Goal: Task Accomplishment & Management: Manage account settings

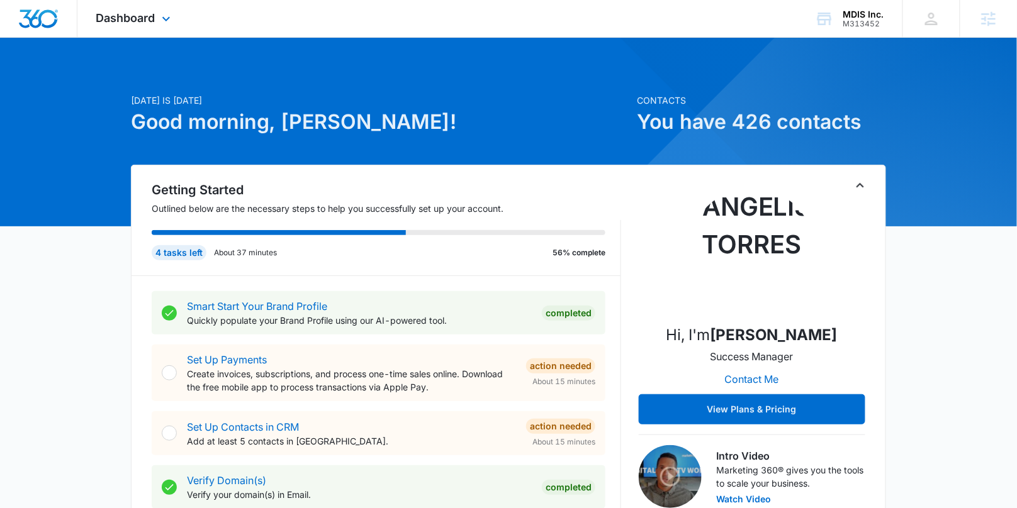
click at [135, 26] on div "Dashboard Apps Reputation Websites Forms CRM Email Social Content Ads Intellige…" at bounding box center [134, 18] width 115 height 37
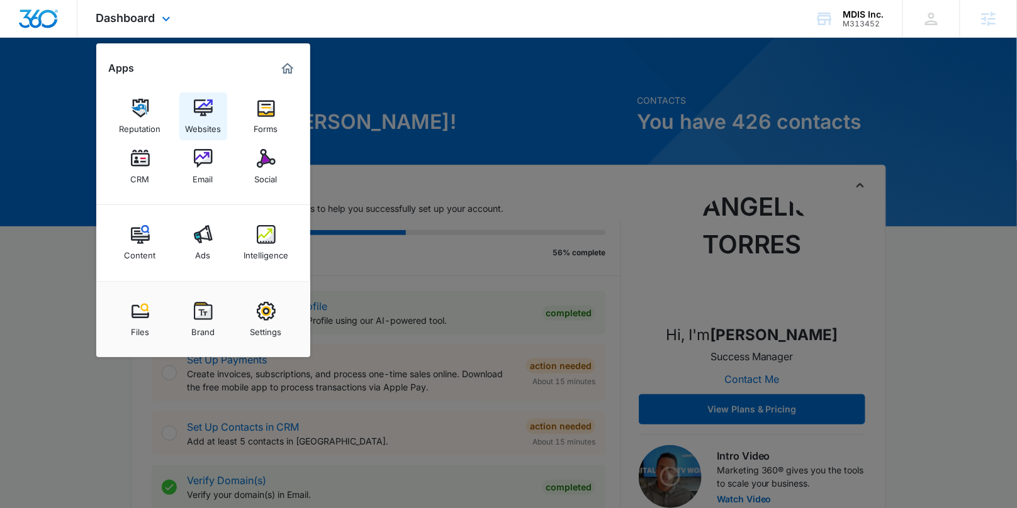
click at [197, 114] on img at bounding box center [203, 108] width 19 height 19
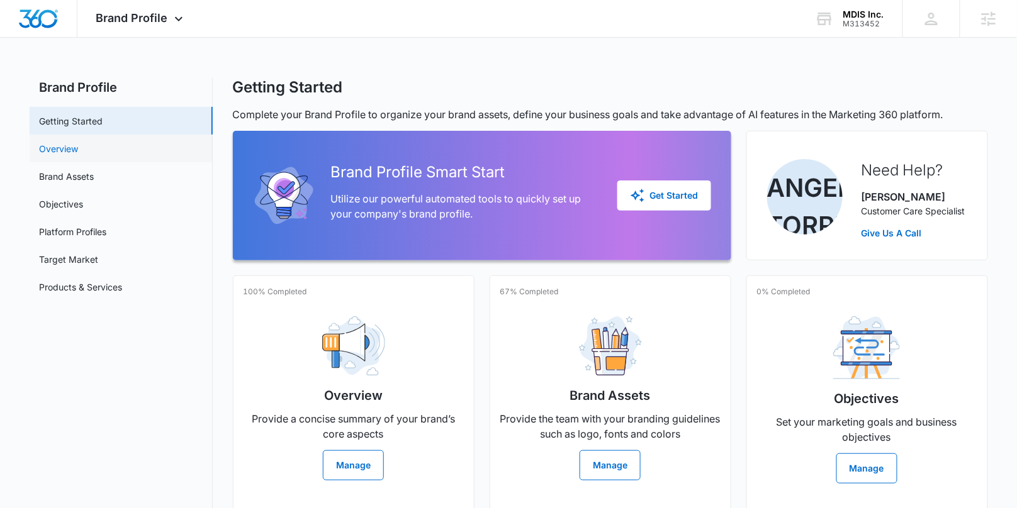
click at [79, 147] on link "Overview" at bounding box center [59, 148] width 39 height 13
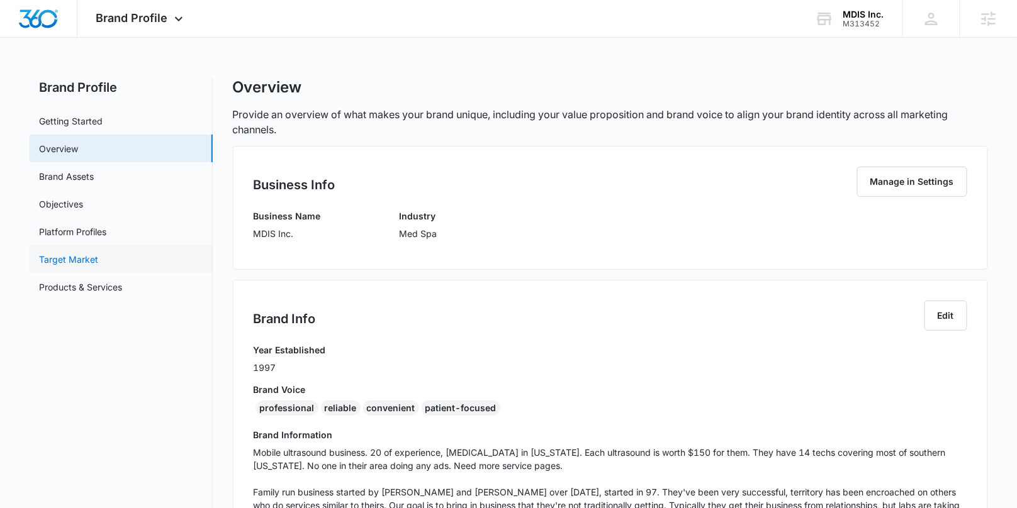
click at [75, 260] on link "Target Market" at bounding box center [69, 259] width 59 height 13
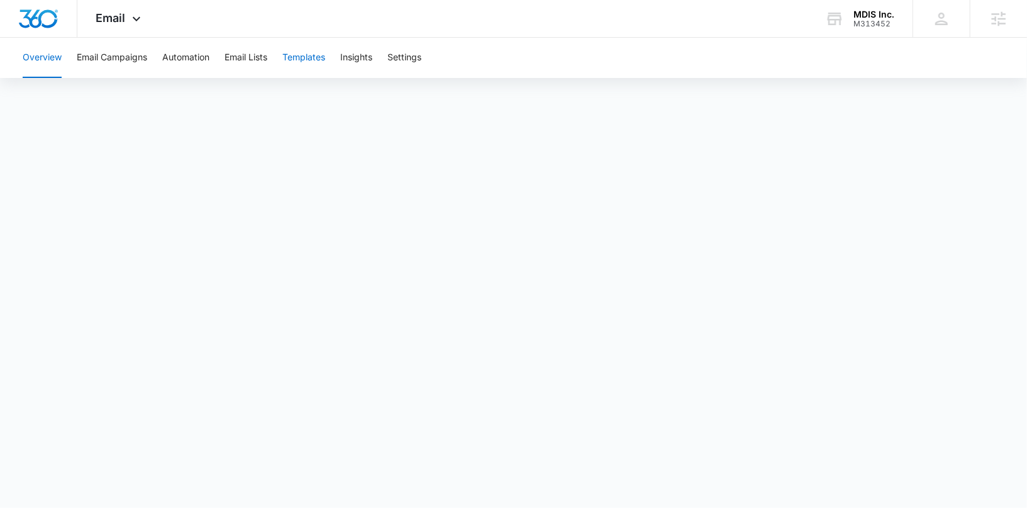
click at [302, 58] on button "Templates" at bounding box center [303, 58] width 43 height 40
click at [187, 62] on button "Automation" at bounding box center [185, 58] width 47 height 40
click at [289, 60] on button "Templates" at bounding box center [303, 58] width 43 height 40
click at [246, 62] on button "Email Lists" at bounding box center [246, 58] width 43 height 40
click at [295, 60] on button "Templates" at bounding box center [303, 58] width 43 height 40
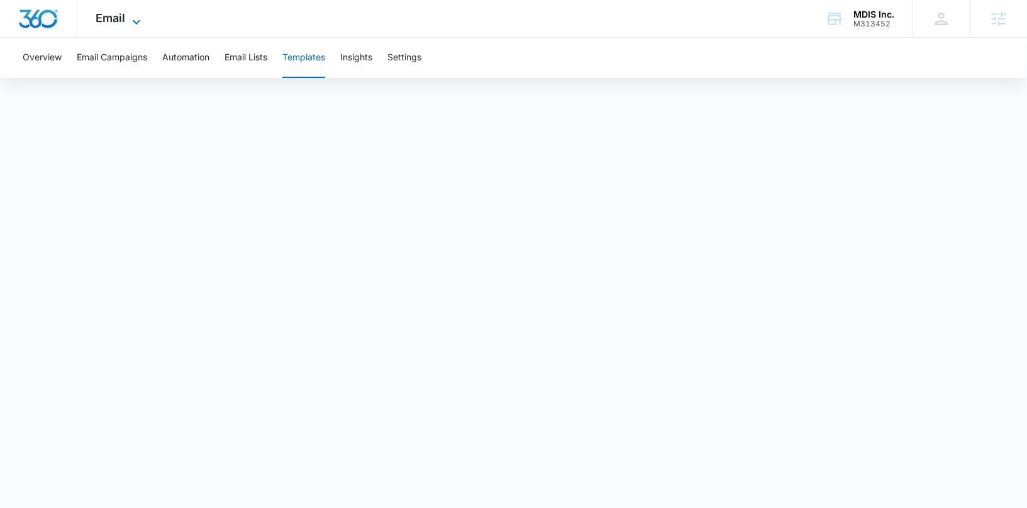
click at [135, 20] on icon at bounding box center [136, 21] width 15 height 15
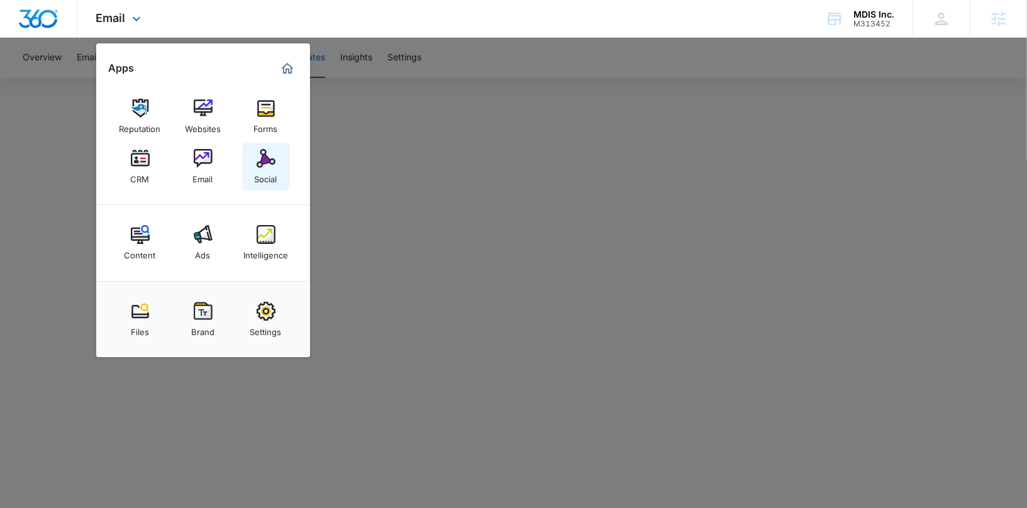
click at [258, 180] on div "Social" at bounding box center [266, 176] width 23 height 16
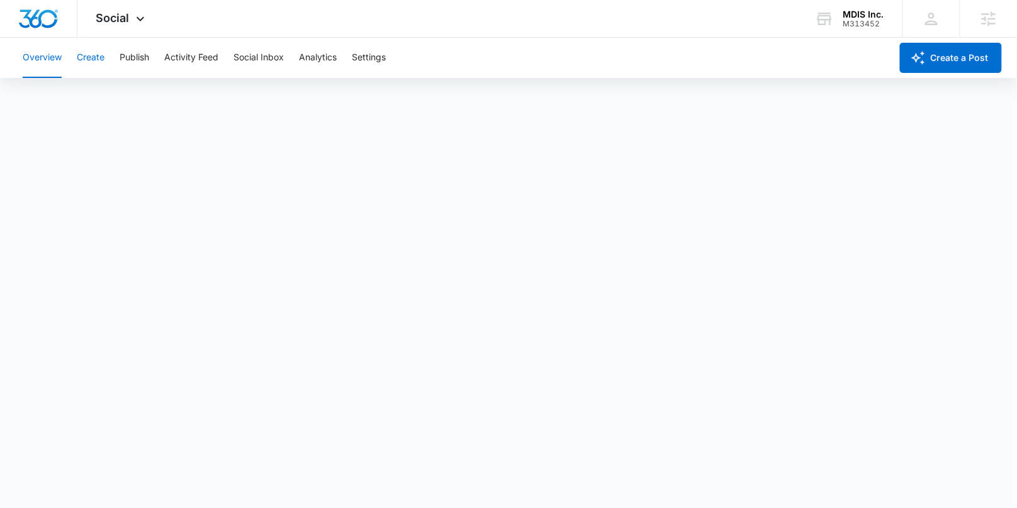
click at [86, 56] on button "Create" at bounding box center [91, 58] width 28 height 40
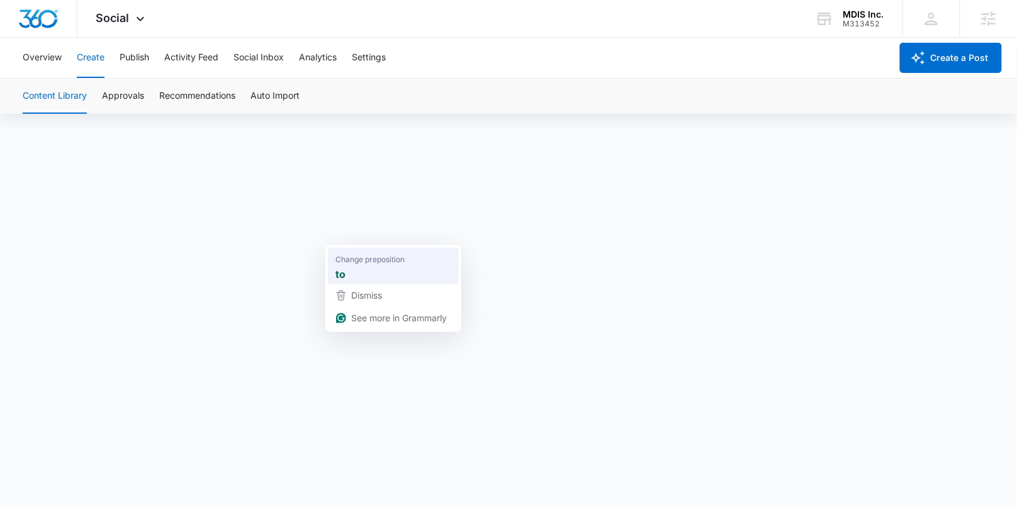
click at [342, 263] on span "Change preposition" at bounding box center [369, 260] width 69 height 13
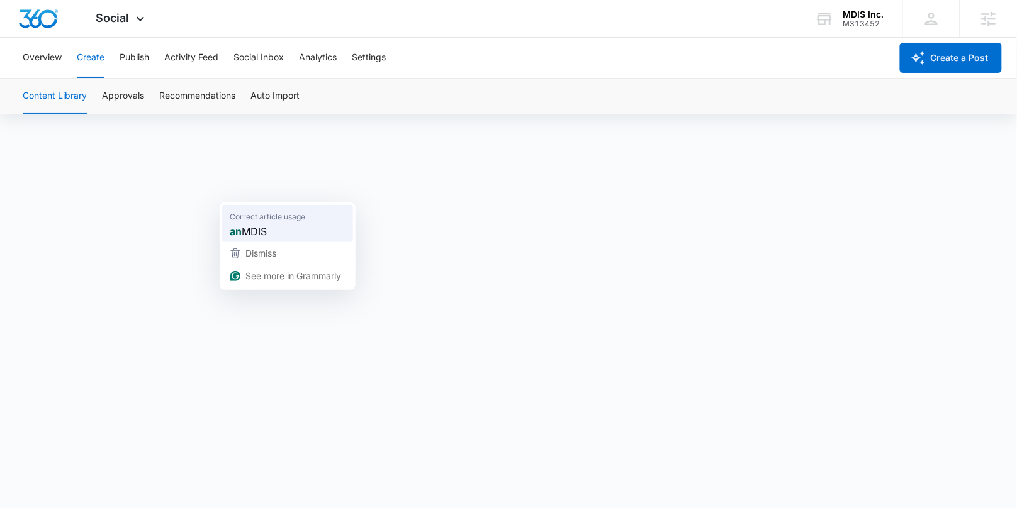
click at [247, 223] on div "an MDIS" at bounding box center [287, 232] width 121 height 20
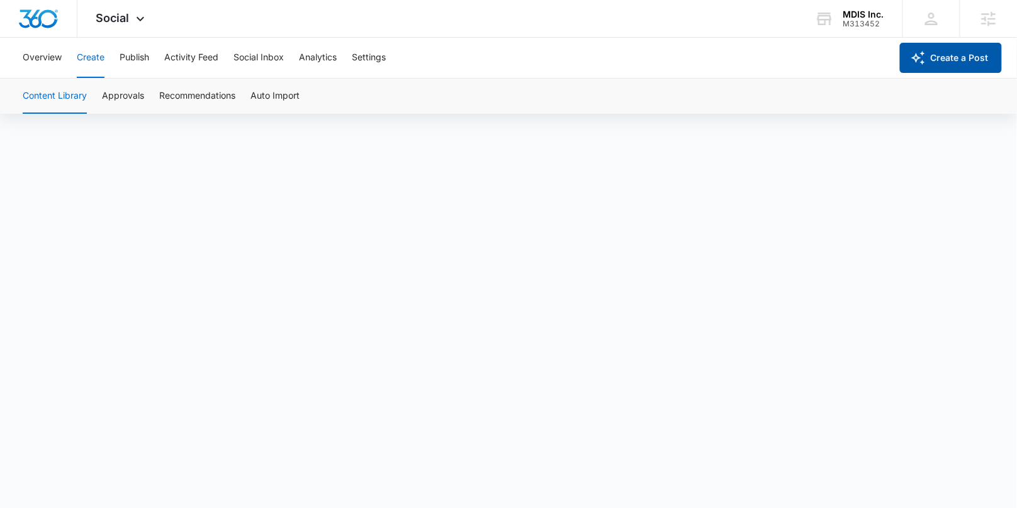
click at [959, 59] on button "Create a Post" at bounding box center [951, 58] width 102 height 30
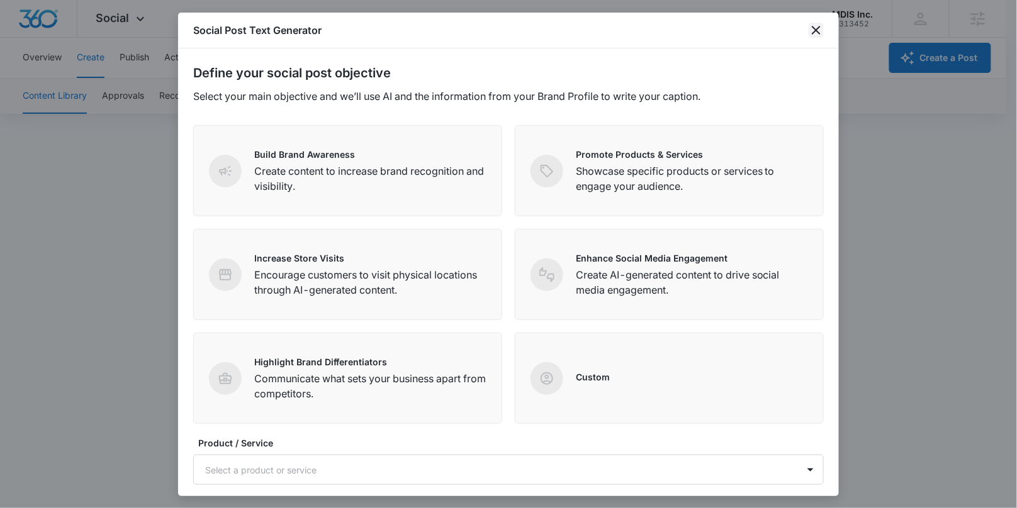
click at [815, 31] on icon "close" at bounding box center [816, 30] width 9 height 9
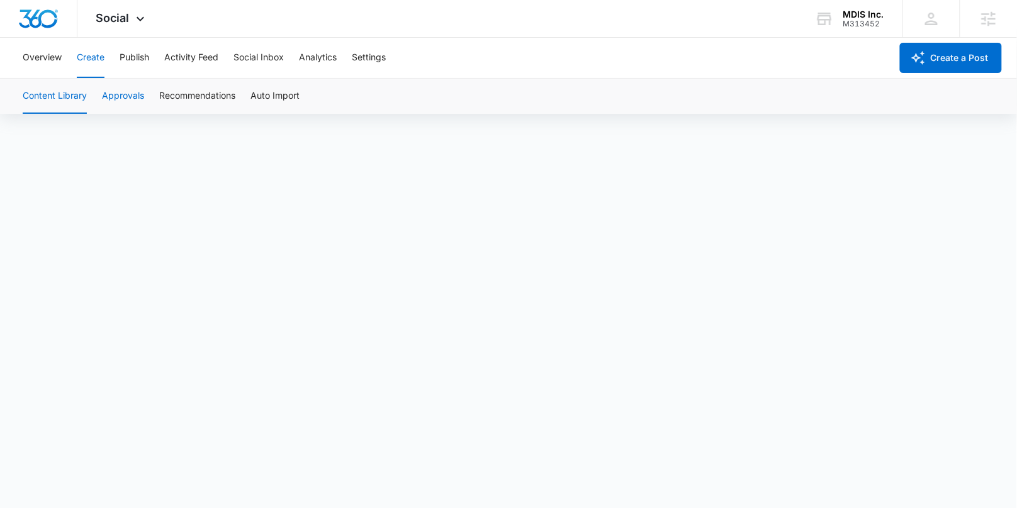
click at [128, 100] on button "Approvals" at bounding box center [123, 96] width 42 height 35
click at [133, 57] on button "Publish" at bounding box center [135, 58] width 30 height 40
click at [97, 98] on button "Schedules" at bounding box center [96, 96] width 43 height 35
click at [42, 100] on button "Calendar" at bounding box center [41, 96] width 37 height 35
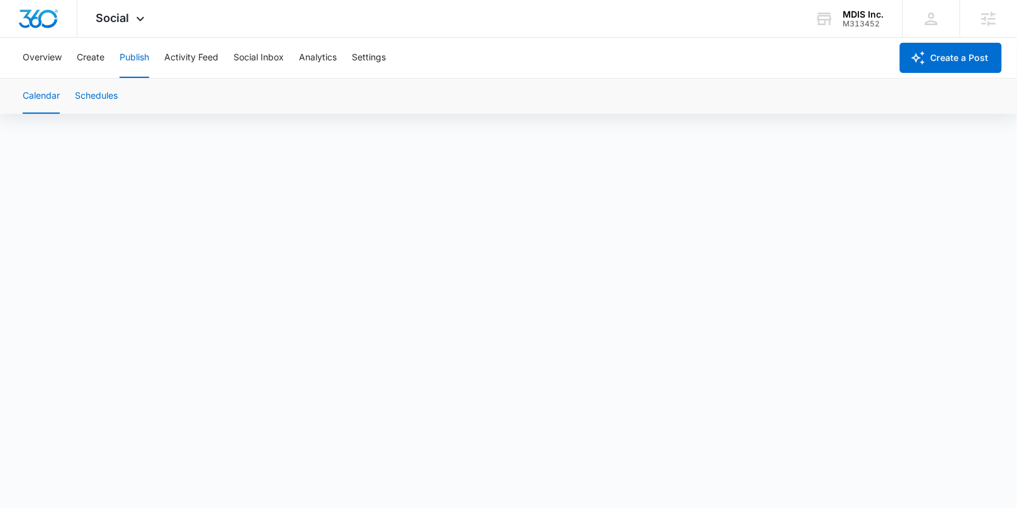
click at [99, 98] on button "Schedules" at bounding box center [96, 96] width 43 height 35
click at [33, 94] on button "Calendar" at bounding box center [41, 96] width 37 height 35
click at [99, 92] on button "Schedules" at bounding box center [96, 96] width 43 height 35
click at [64, 90] on div "Calendar Schedules" at bounding box center [508, 96] width 986 height 35
click at [50, 95] on button "Calendar" at bounding box center [41, 96] width 37 height 35
